Goal: Task Accomplishment & Management: Use online tool/utility

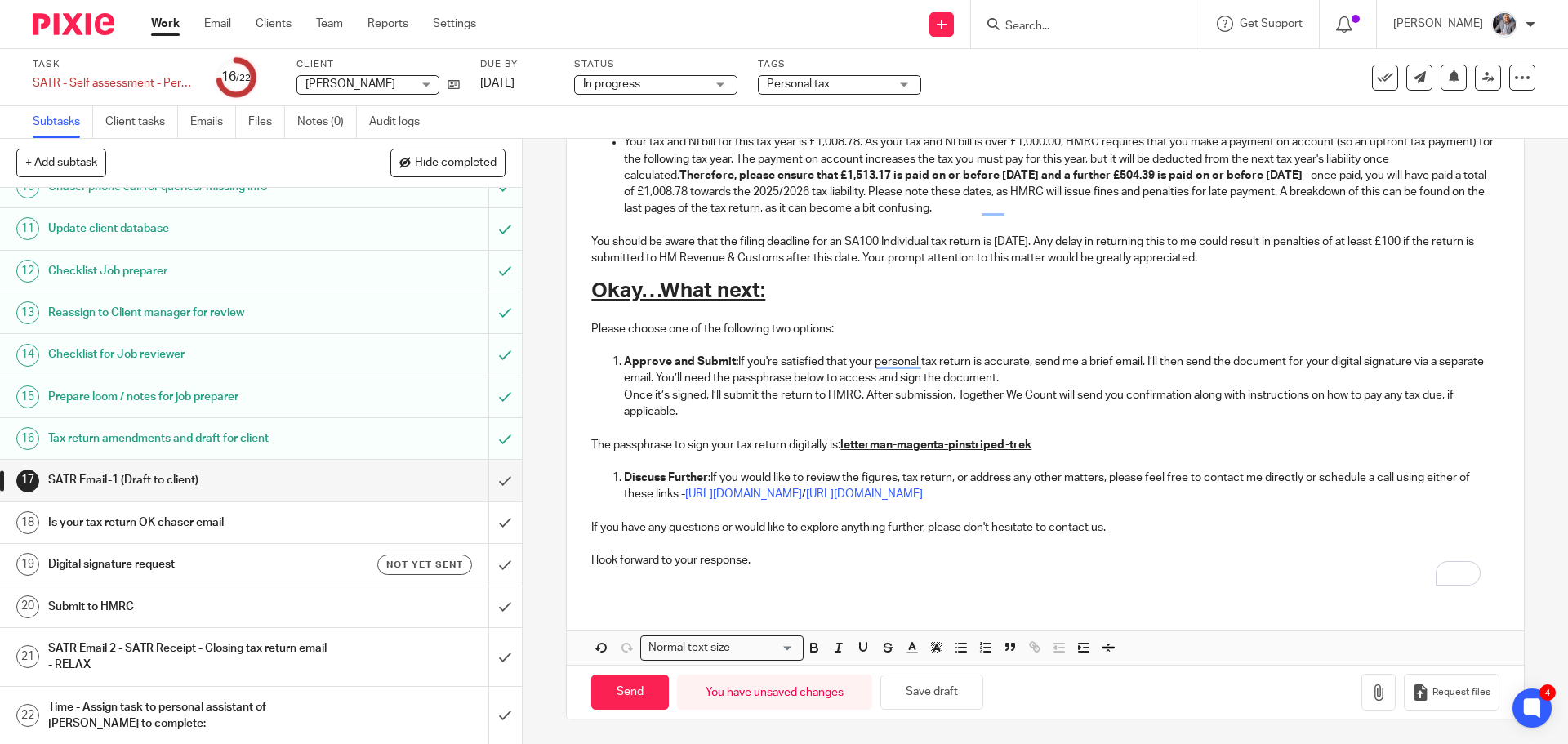
scroll to position [433, 0]
click at [1370, 686] on icon "button" at bounding box center [1379, 693] width 16 height 16
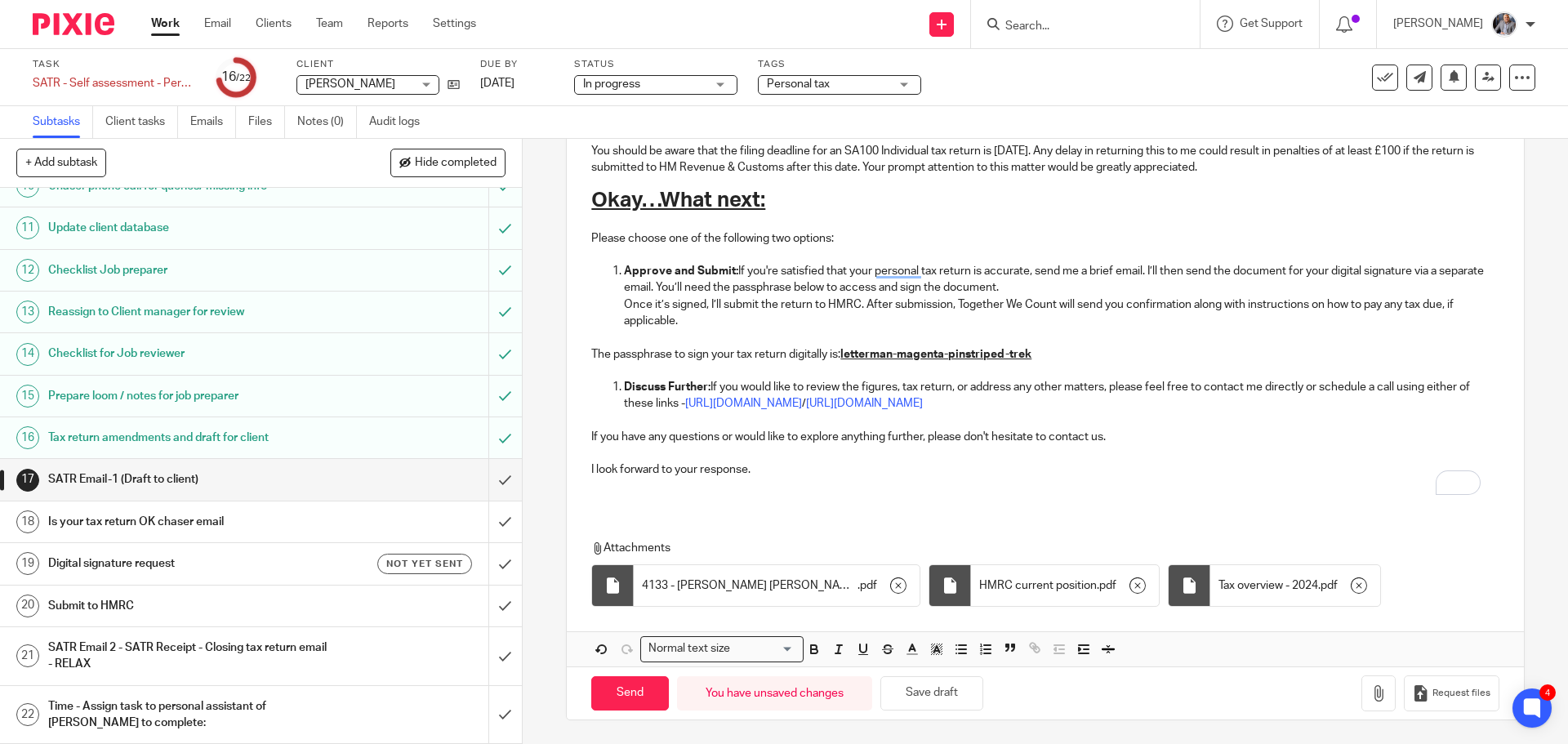
scroll to position [995, 0]
click at [612, 697] on input "Send" at bounding box center [629, 693] width 78 height 35
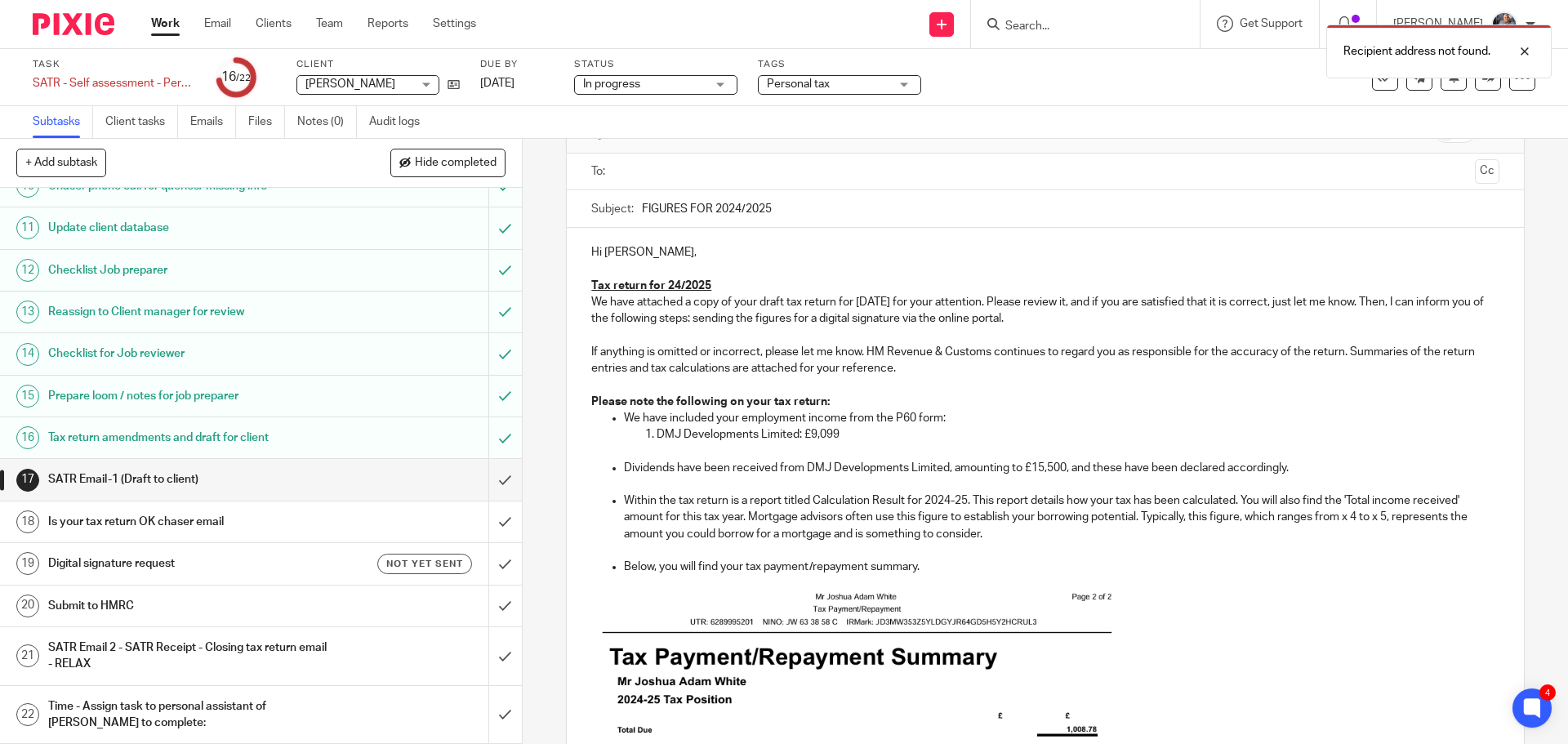
scroll to position [0, 0]
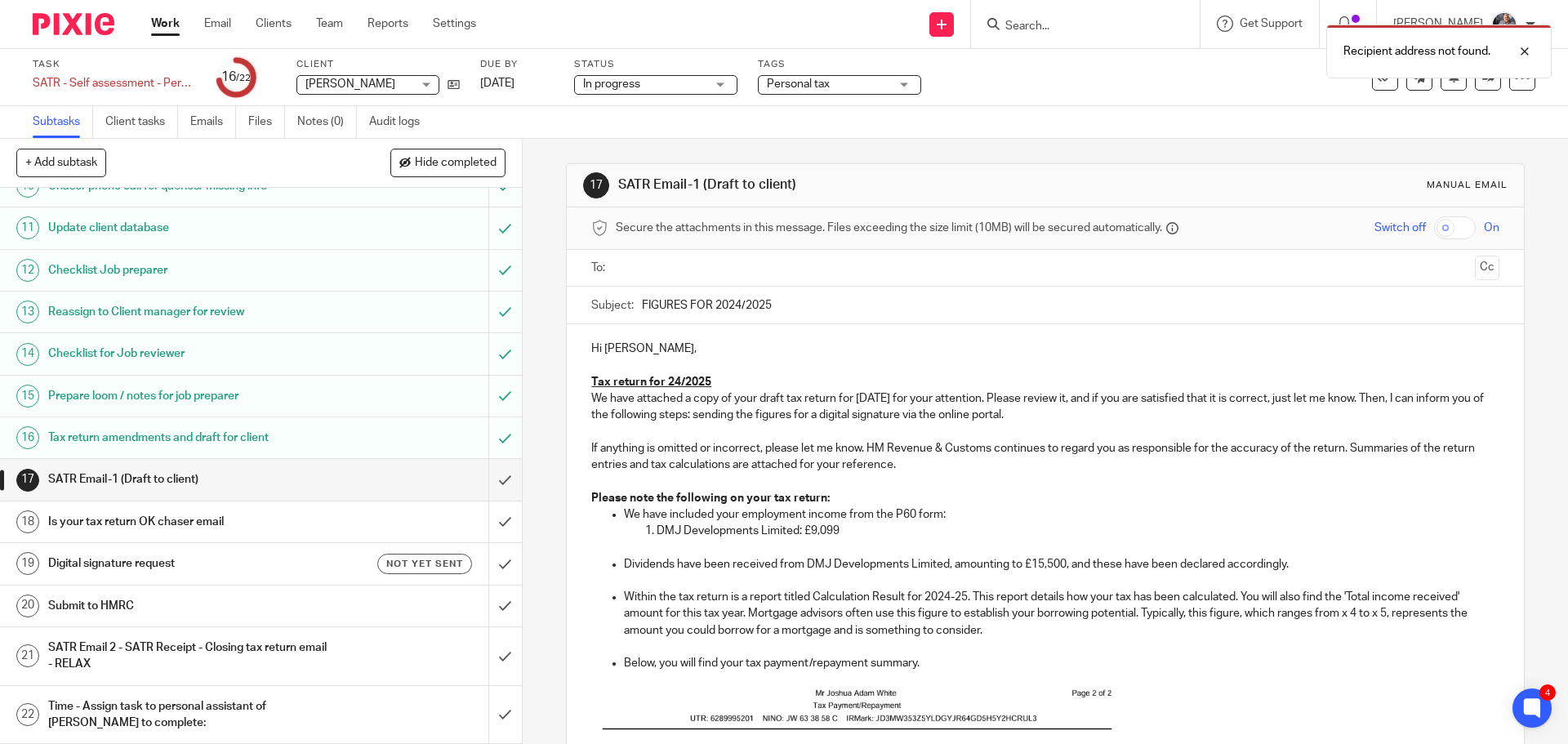
click at [686, 275] on input "text" at bounding box center [1044, 268] width 846 height 19
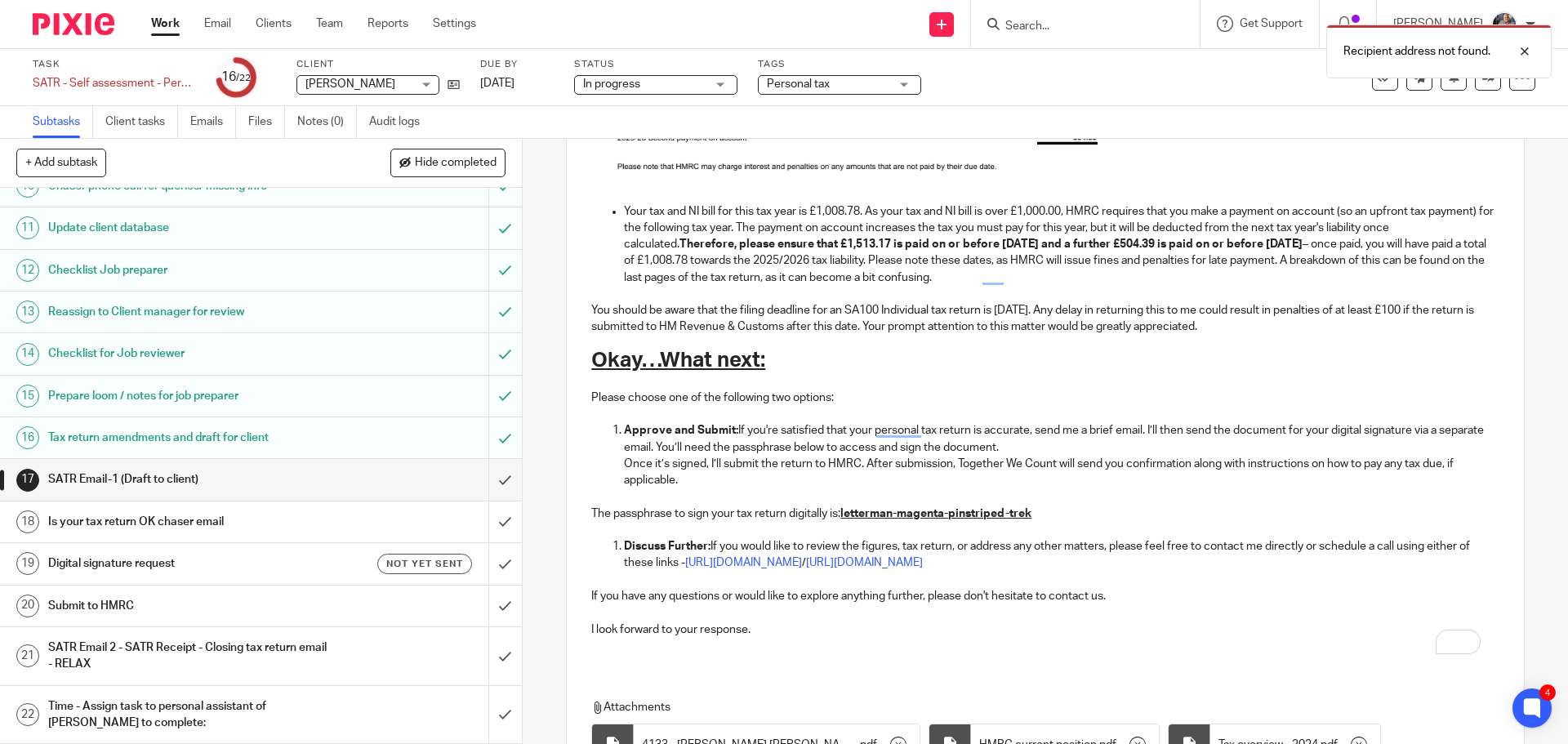
scroll to position [998, 0]
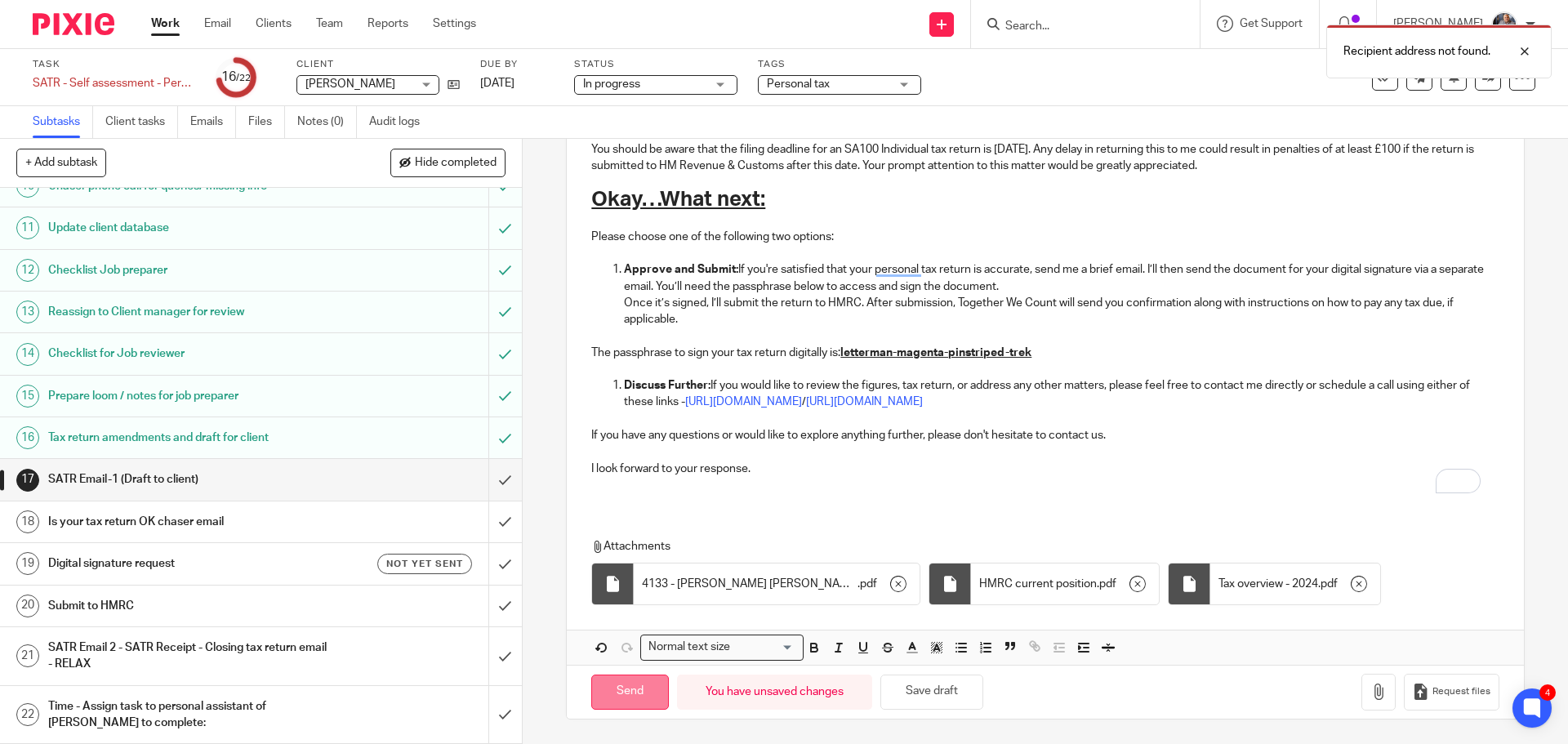
click at [613, 690] on input "Send" at bounding box center [629, 692] width 78 height 35
click at [141, 561] on h1 "Digital signature request" at bounding box center [189, 563] width 283 height 25
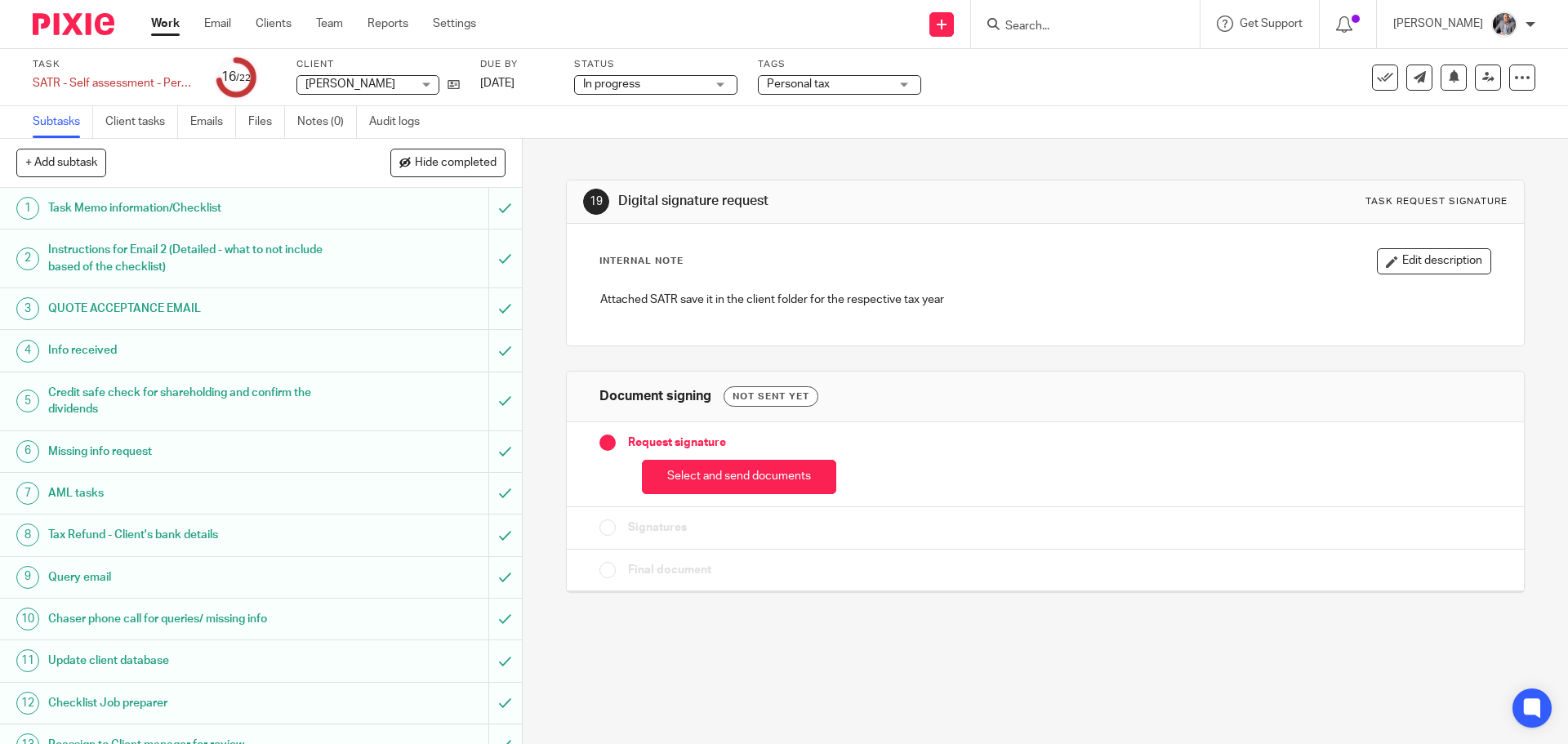
click at [782, 485] on button "Select and send documents" at bounding box center [739, 478] width 194 height 35
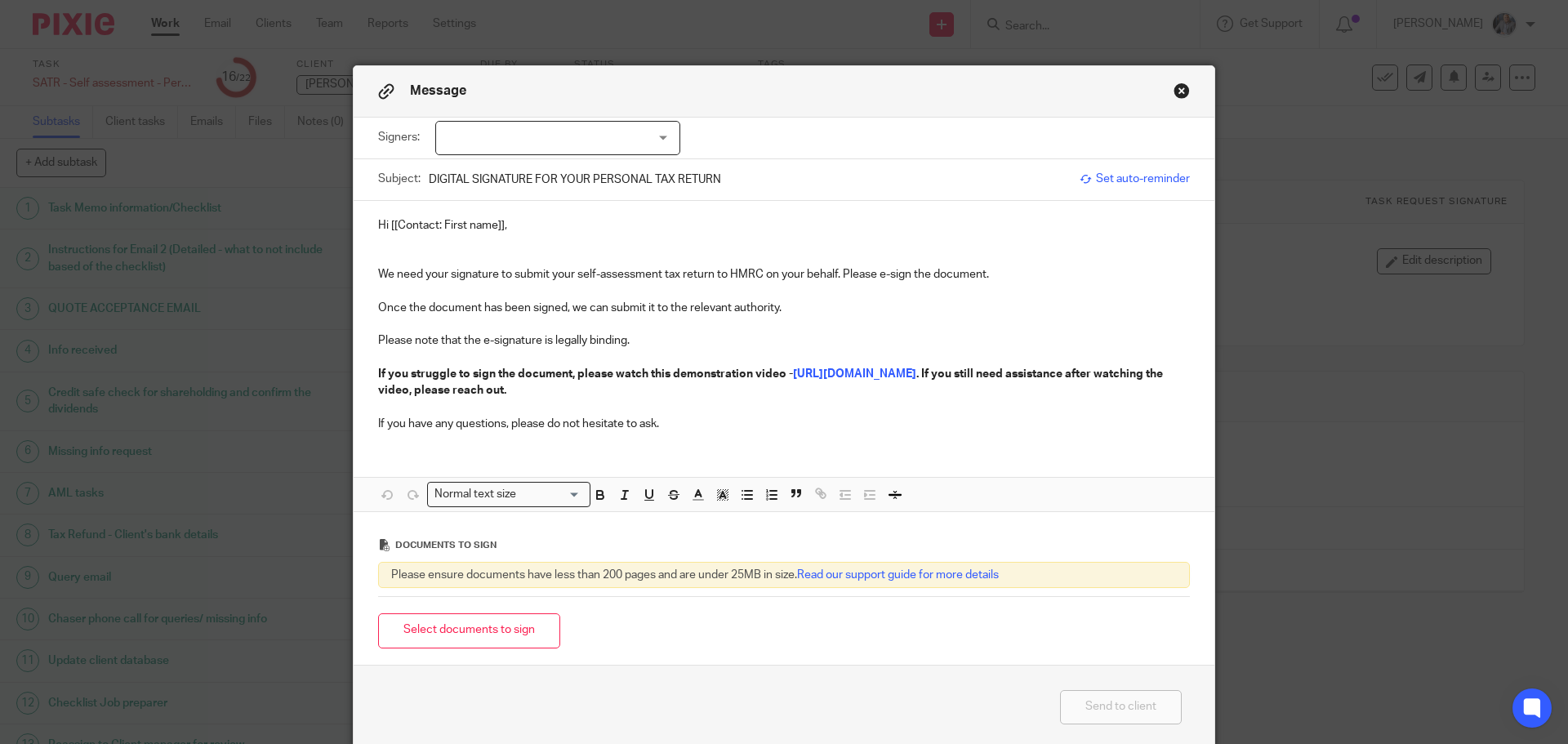
click at [532, 133] on div at bounding box center [558, 137] width 245 height 34
click at [505, 177] on span "[PERSON_NAME]" at bounding box center [503, 171] width 90 height 11
checkbox input "true"
click at [1127, 183] on span "Set auto-reminder" at bounding box center [1134, 179] width 110 height 16
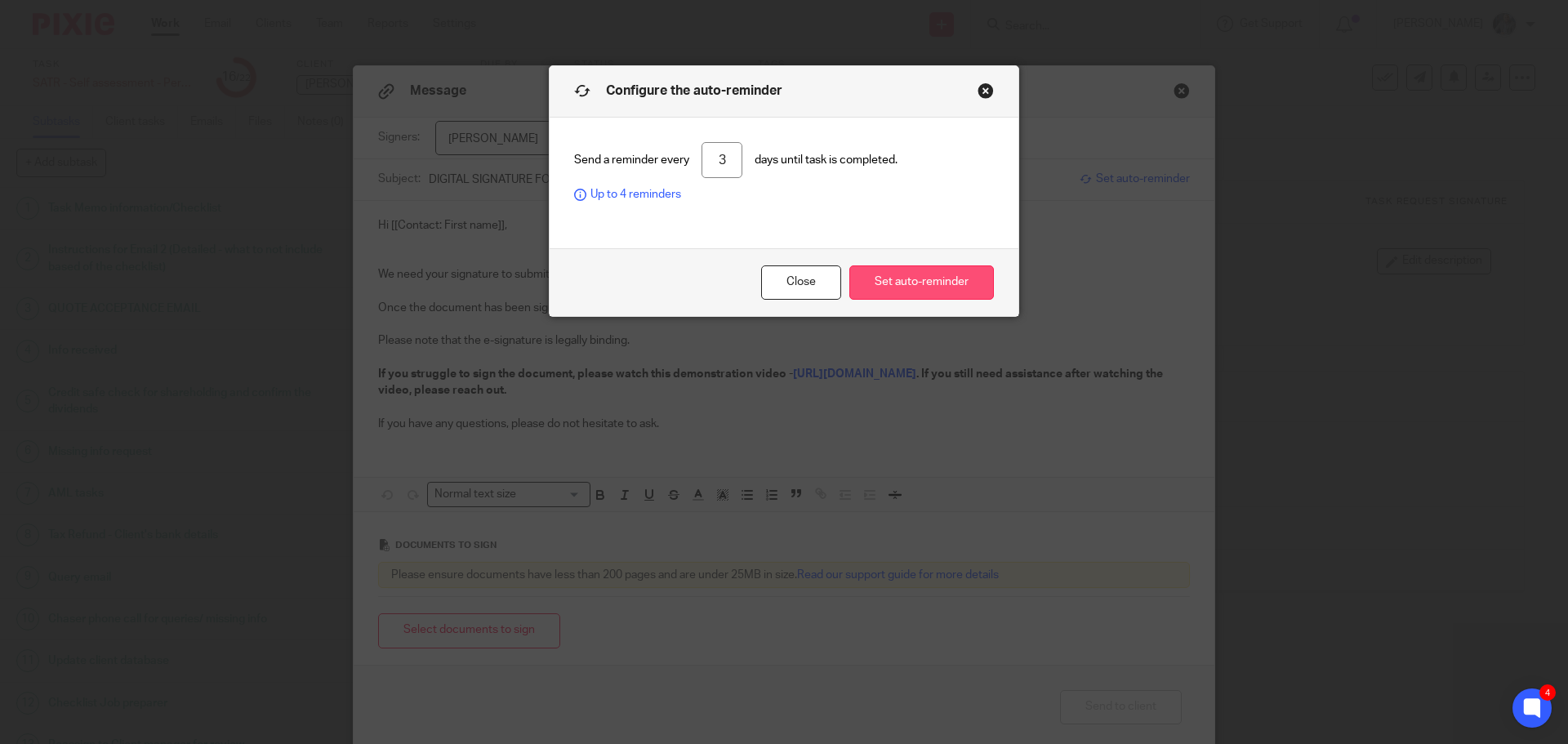
click at [938, 275] on button "Set auto-reminder" at bounding box center [921, 283] width 145 height 35
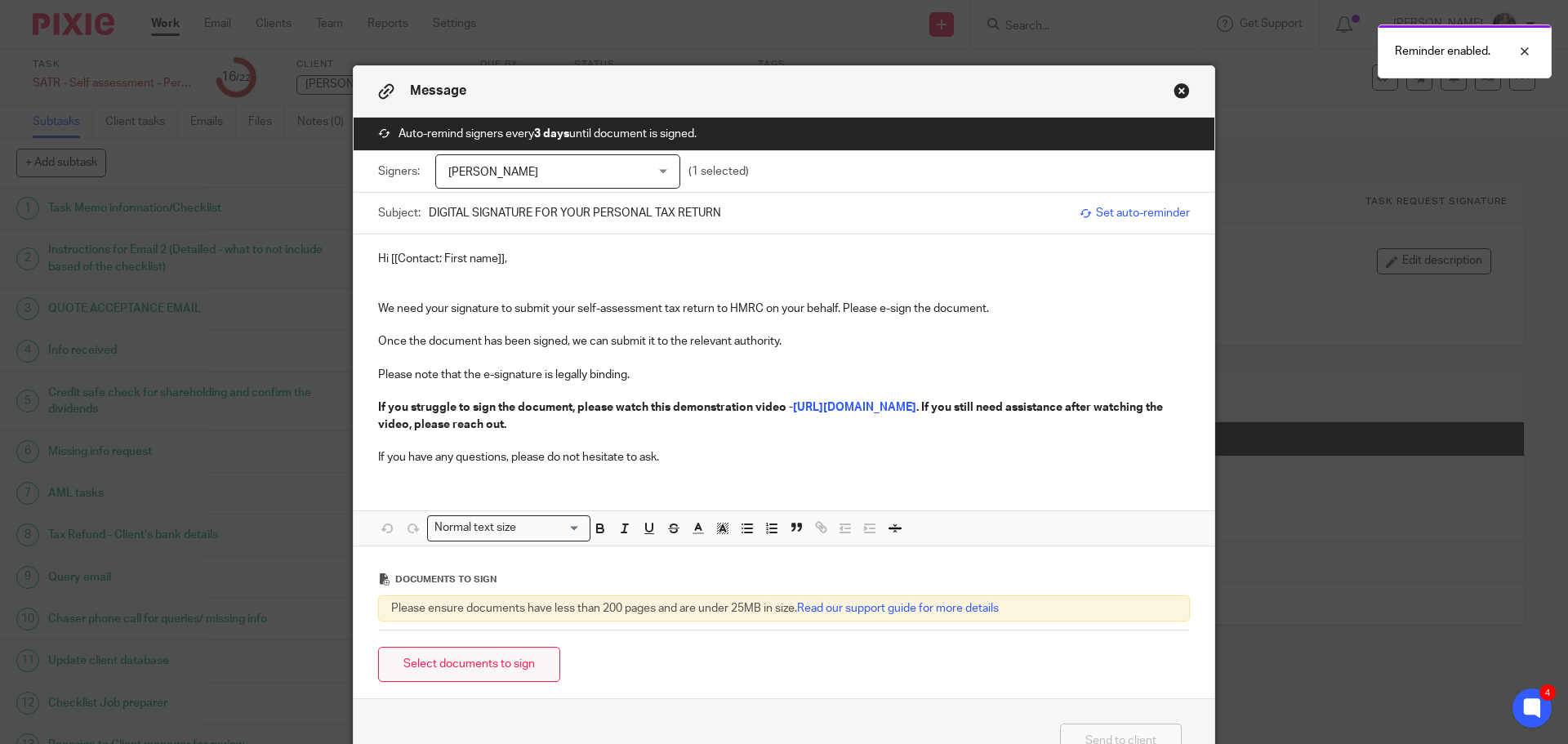
click at [460, 665] on button "Select documents to sign" at bounding box center [468, 664] width 182 height 35
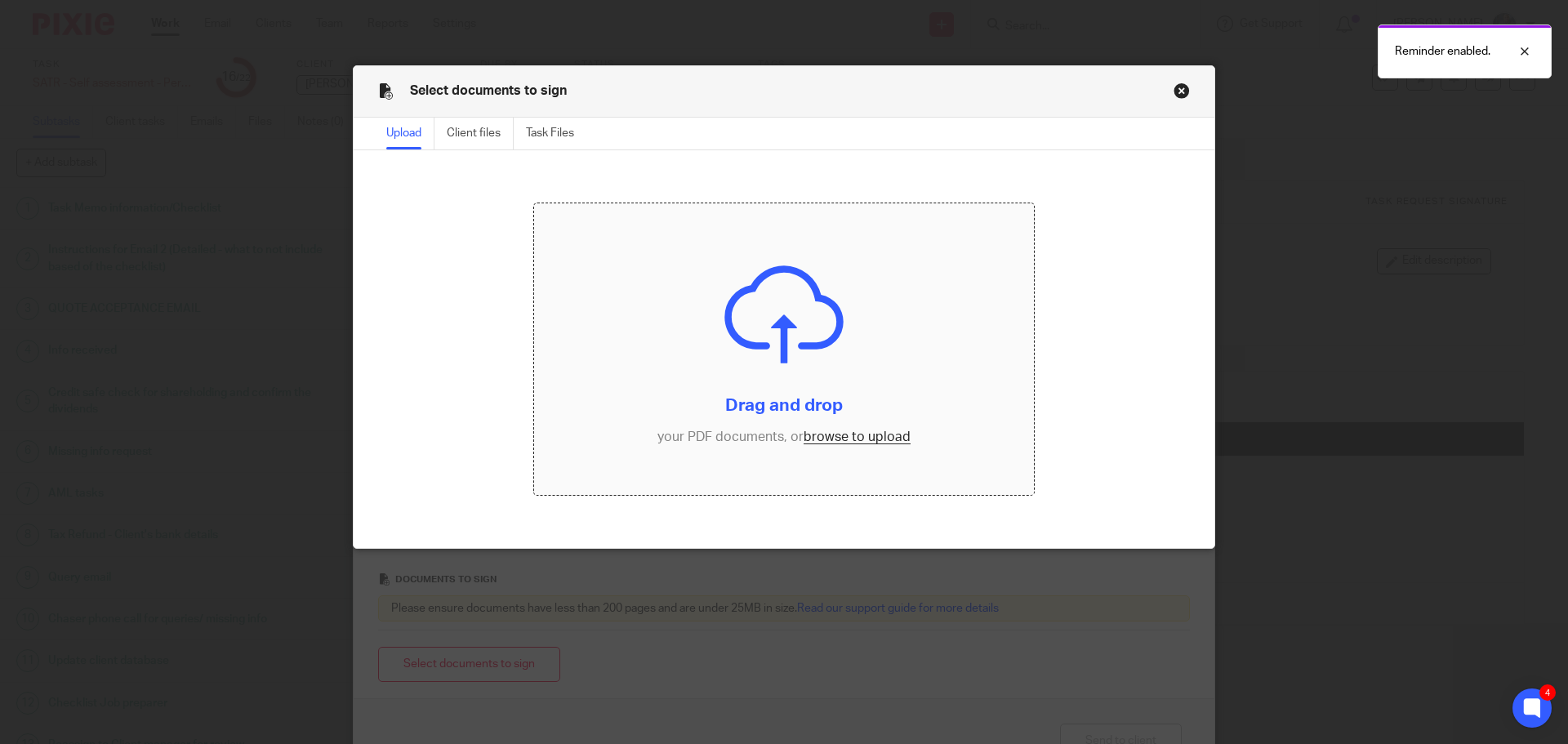
click at [825, 437] on input "file" at bounding box center [784, 350] width 500 height 293
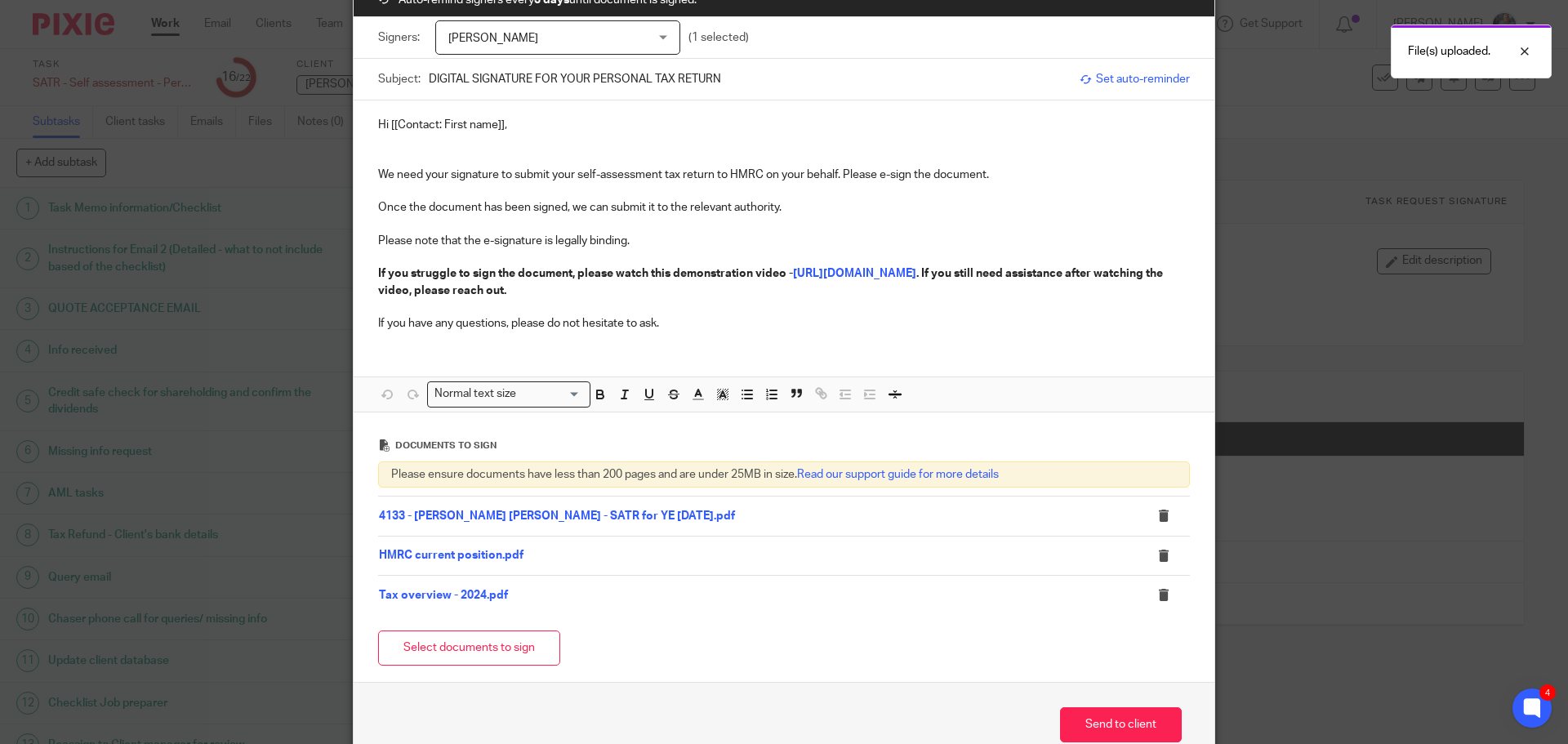
scroll to position [223, 0]
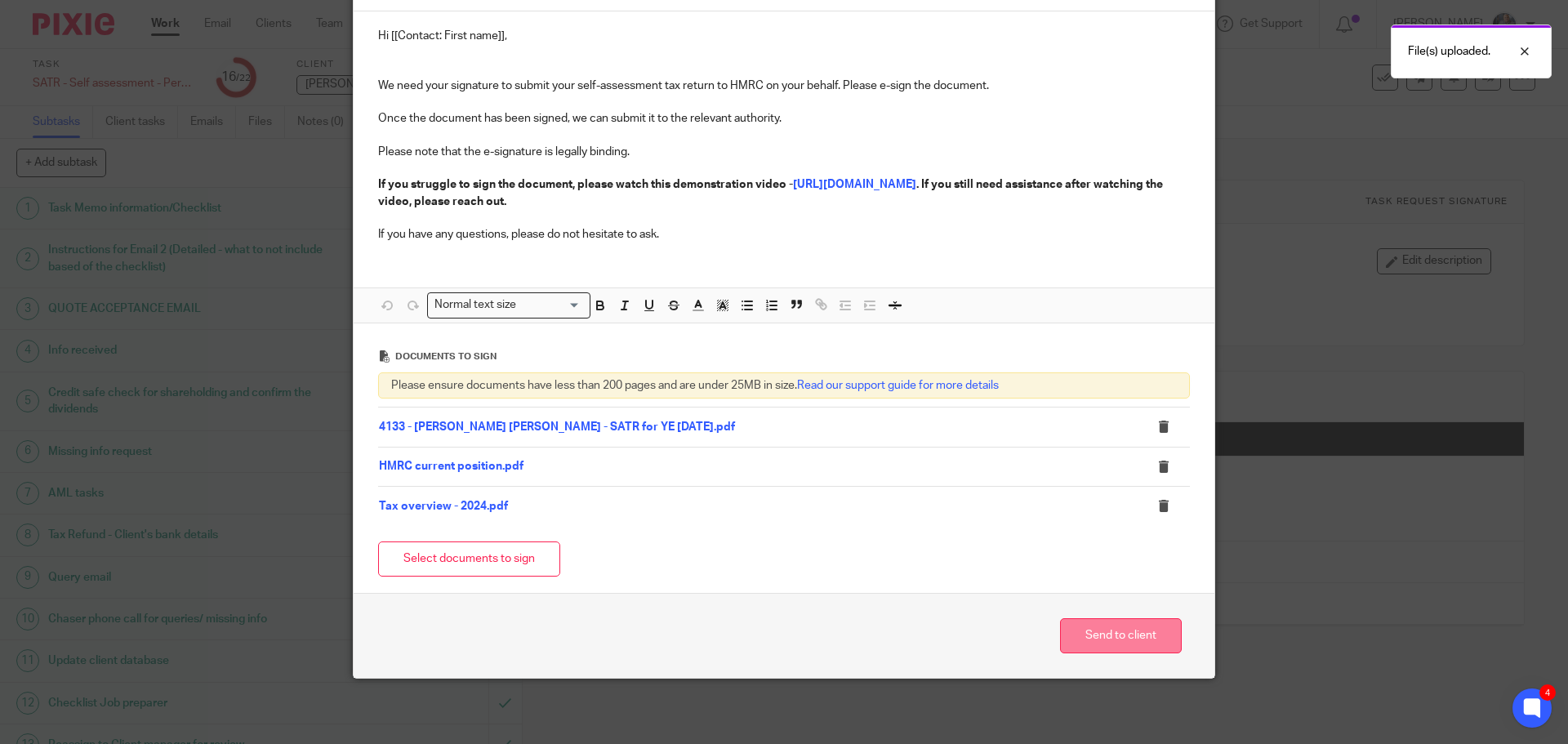
click at [1133, 635] on button "Send to client" at bounding box center [1121, 636] width 122 height 35
